Goal: Navigation & Orientation: Understand site structure

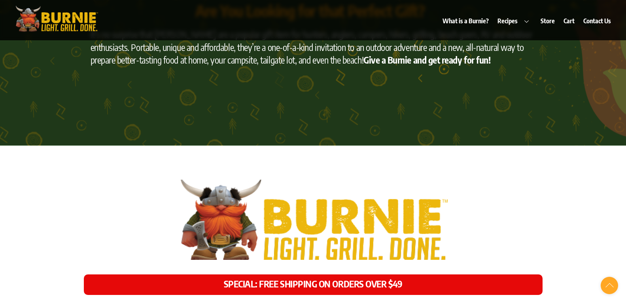
scroll to position [3086, 0]
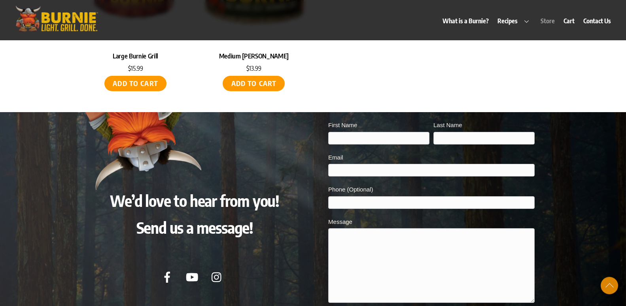
scroll to position [3650, 0]
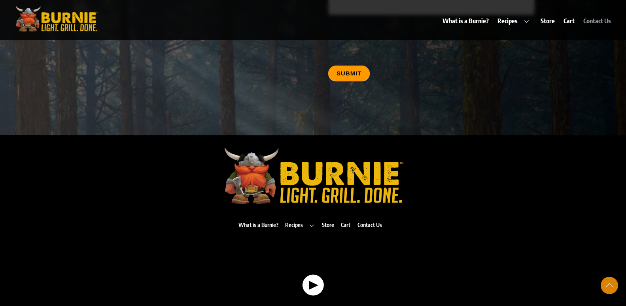
scroll to position [4013, 0]
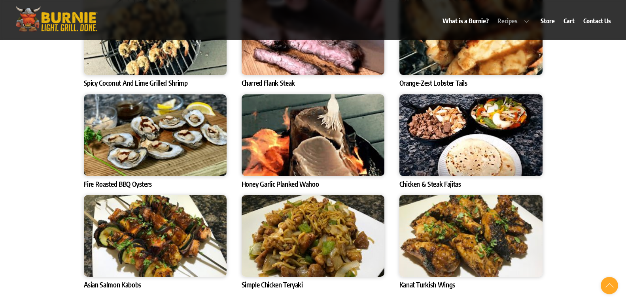
scroll to position [2682, 0]
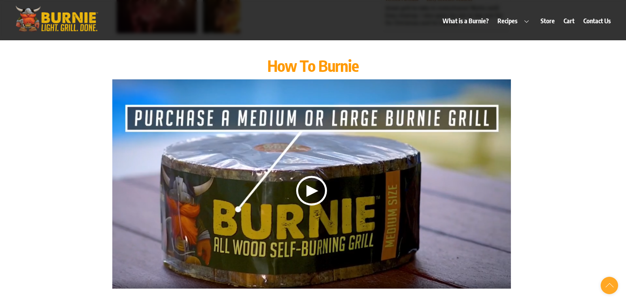
scroll to position [1714, 0]
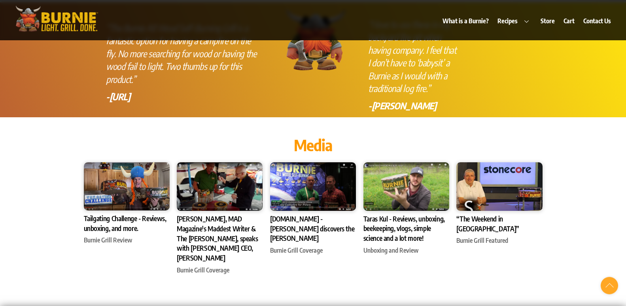
scroll to position [2198, 0]
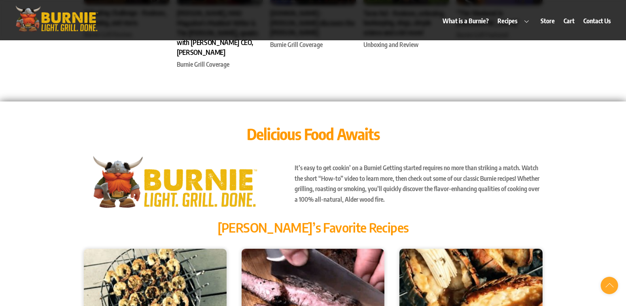
scroll to position [2440, 0]
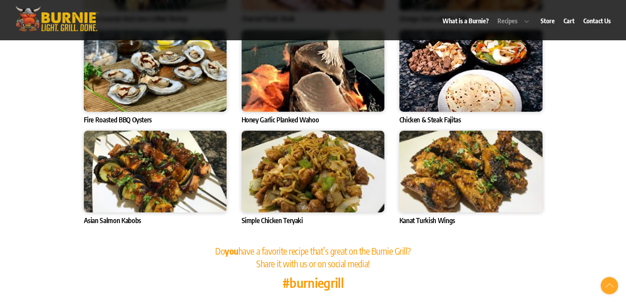
scroll to position [2682, 0]
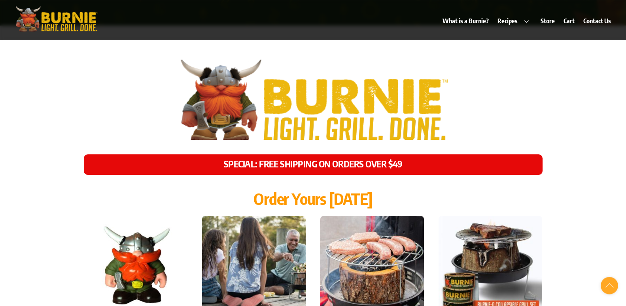
scroll to position [3207, 0]
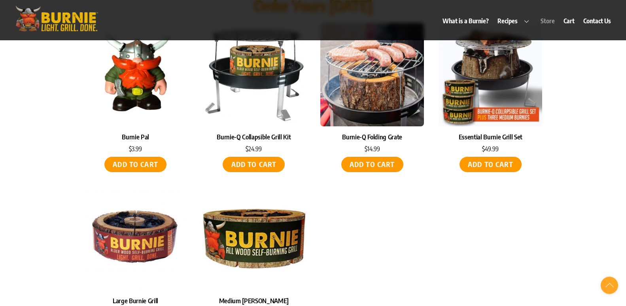
scroll to position [3449, 0]
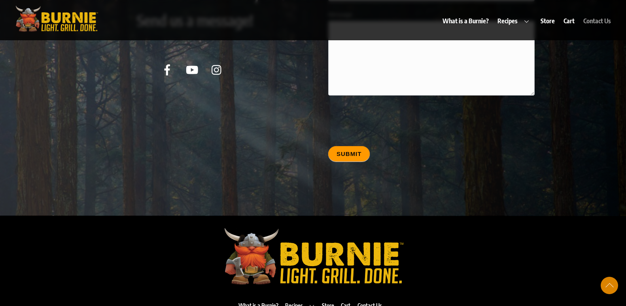
scroll to position [4013, 0]
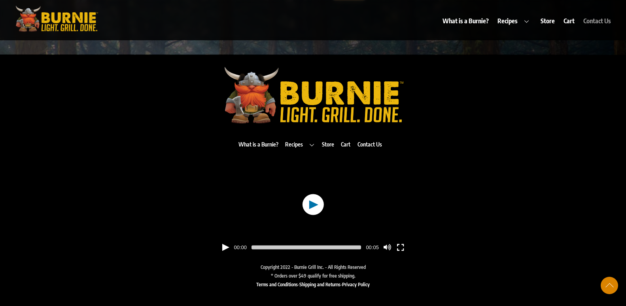
click at [314, 200] on button "button" at bounding box center [312, 205] width 21 height 21
click at [312, 195] on button "button" at bounding box center [312, 205] width 21 height 21
type input "100"
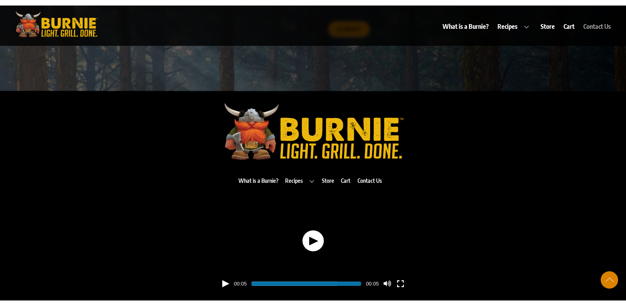
scroll to position [3982, 0]
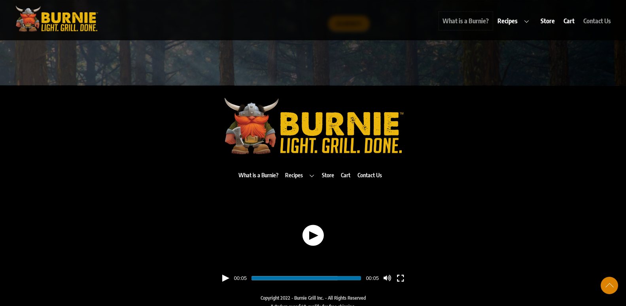
click at [479, 21] on link "What is a Burnie?" at bounding box center [466, 21] width 54 height 18
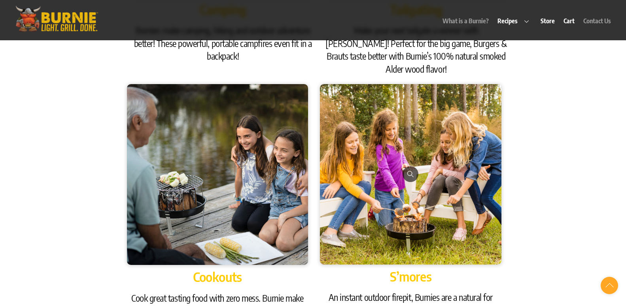
scroll to position [306, 0]
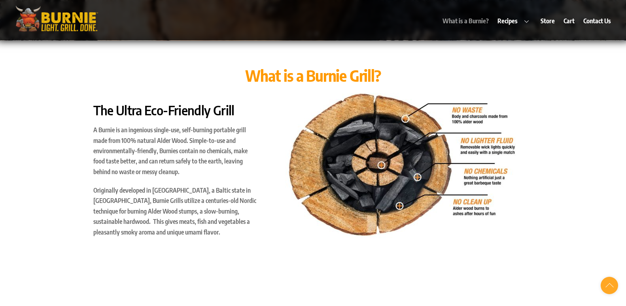
scroll to position [306, 0]
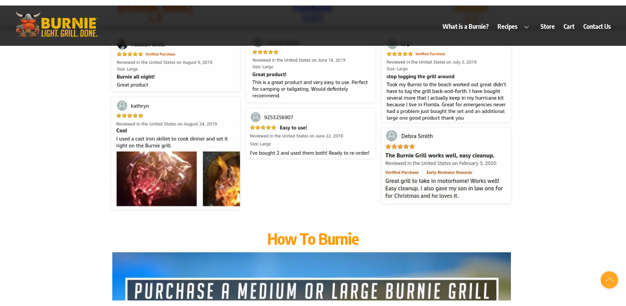
scroll to position [1557, 0]
